Goal: Transaction & Acquisition: Book appointment/travel/reservation

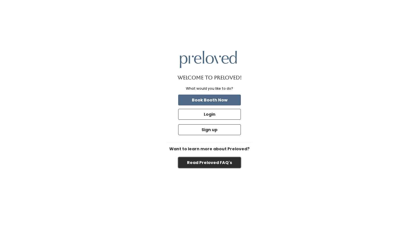
click at [205, 165] on button "Read Preloved FAQ's" at bounding box center [209, 162] width 63 height 11
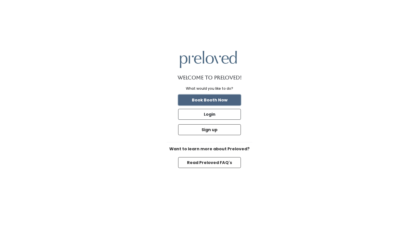
click at [207, 100] on button "Book Booth Now" at bounding box center [209, 99] width 63 height 11
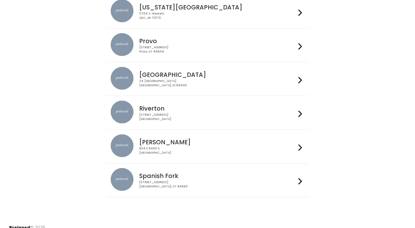
scroll to position [171, 0]
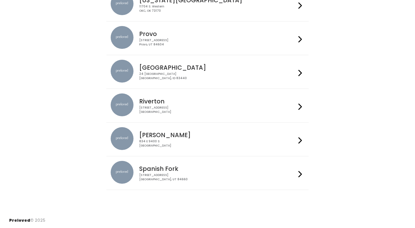
click at [201, 168] on h4 "Spanish Fork" at bounding box center [217, 168] width 157 height 7
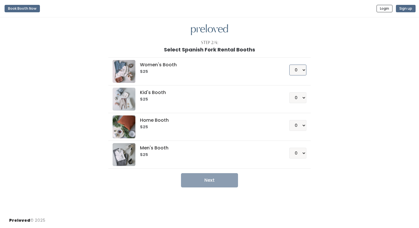
click at [296, 70] on select "0 1 2 3 4" at bounding box center [298, 69] width 17 height 11
select select "1"
click at [290, 64] on select "0 1 2 3 4" at bounding box center [298, 69] width 17 height 11
click at [206, 179] on button "Next" at bounding box center [209, 180] width 57 height 14
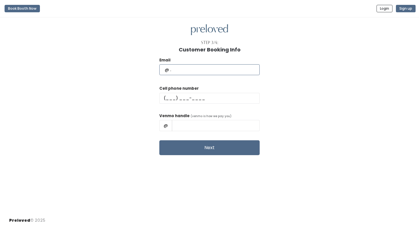
click at [200, 70] on input "text" at bounding box center [209, 69] width 100 height 11
type input "kmberges@gmail.com"
click at [182, 98] on input "text" at bounding box center [209, 98] width 100 height 11
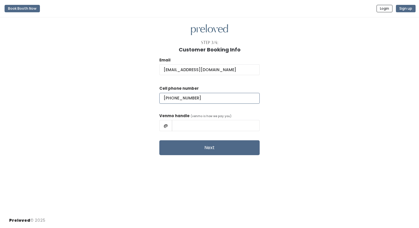
type input "(267) 504-7749"
click at [193, 125] on input "text" at bounding box center [216, 125] width 88 height 11
type input "michelleberges"
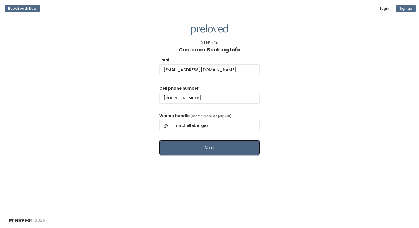
click at [198, 144] on button "Next" at bounding box center [209, 147] width 100 height 15
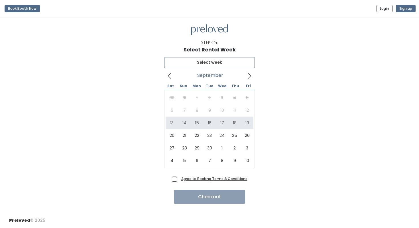
type input "[DATE] to [DATE]"
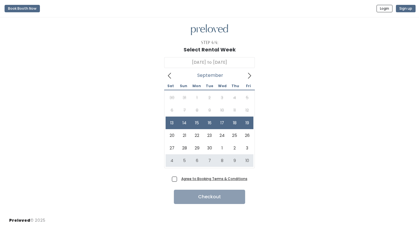
click at [187, 179] on u "Agree to Booking Terms & Conditions" at bounding box center [214, 178] width 66 height 5
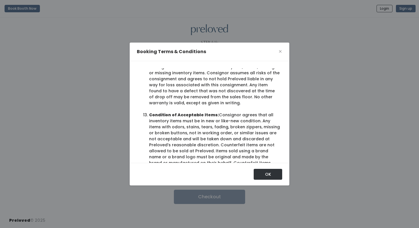
scroll to position [765, 0]
click at [188, 106] on li "Missing or Damaged Items: While Preloved will take all reasonable steps to safe…" at bounding box center [214, 79] width 131 height 54
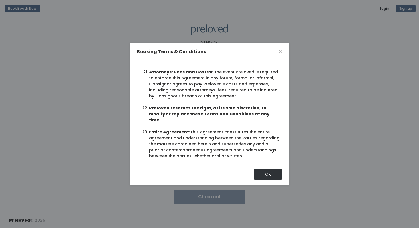
scroll to position [1314, 0]
click at [281, 50] on span "×" at bounding box center [281, 51] width 4 height 9
